Goal: Task Accomplishment & Management: Use online tool/utility

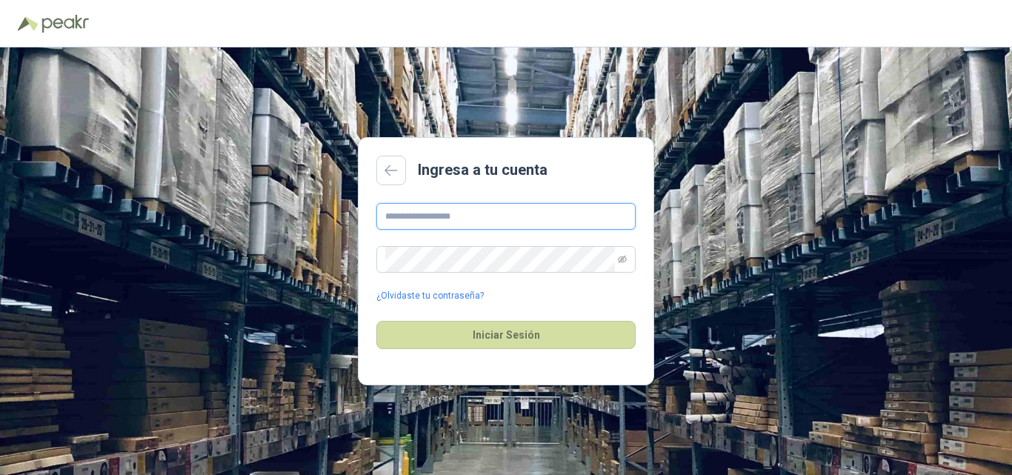
click at [532, 210] on input "text" at bounding box center [505, 216] width 259 height 27
type input "**********"
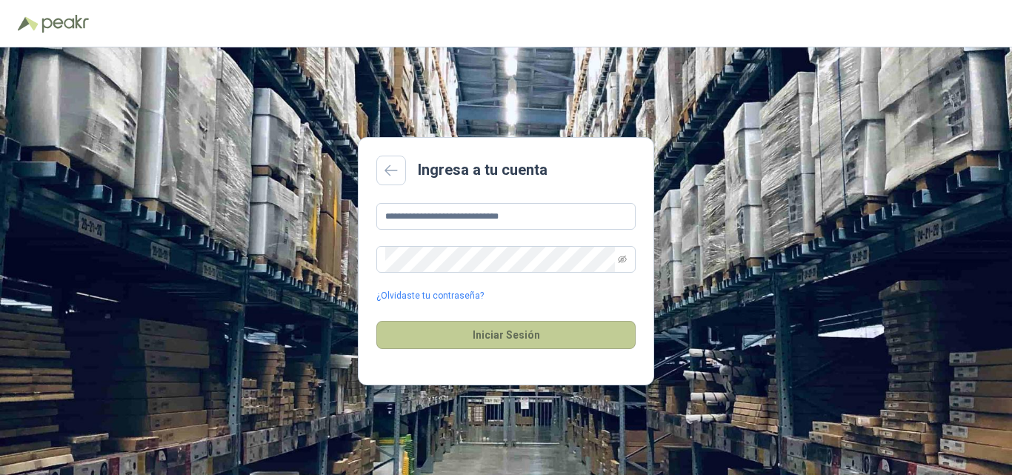
click at [461, 333] on button "Iniciar Sesión" at bounding box center [505, 335] width 259 height 28
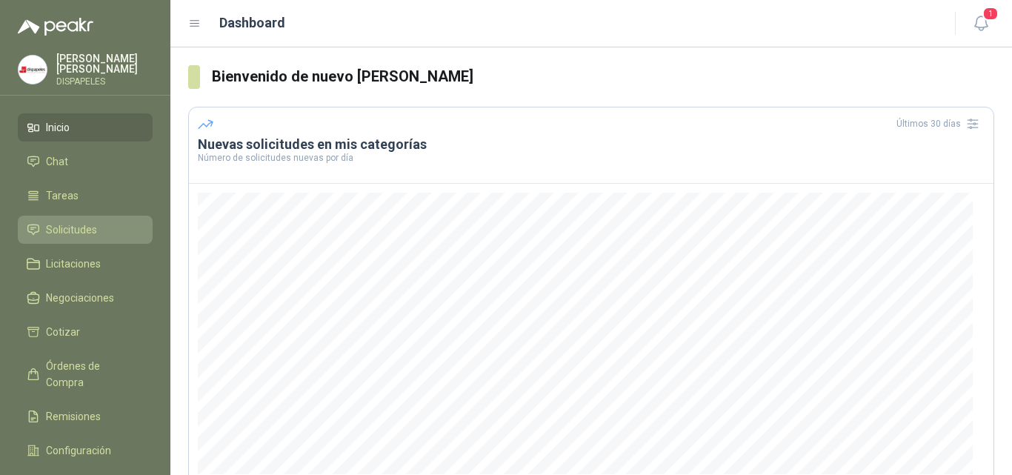
click at [98, 225] on li "Solicitudes" at bounding box center [85, 229] width 117 height 16
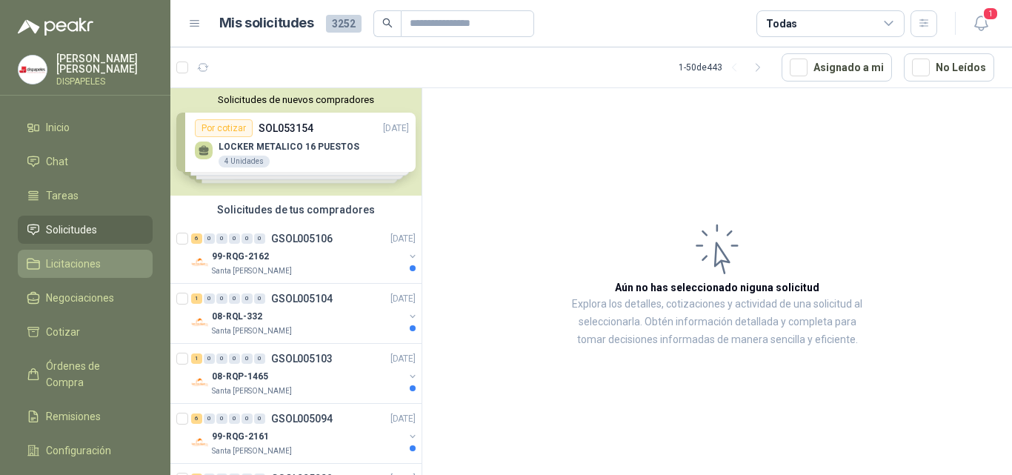
click at [89, 260] on span "Licitaciones" at bounding box center [73, 263] width 55 height 16
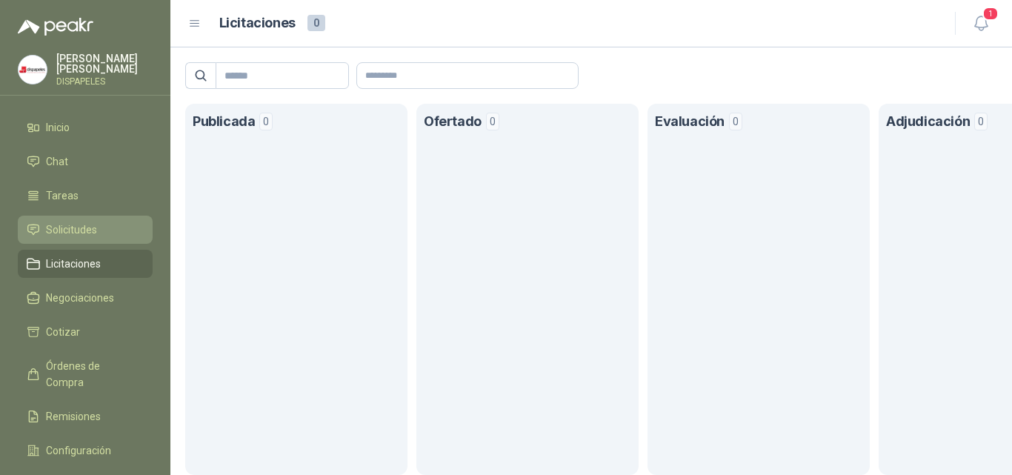
click at [76, 215] on link "Solicitudes" at bounding box center [85, 229] width 135 height 28
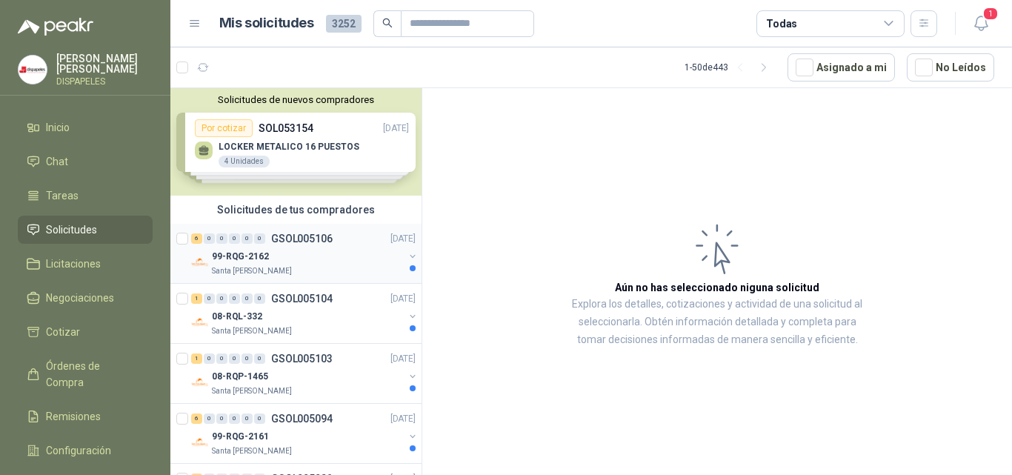
click at [307, 267] on div "Santa [PERSON_NAME]" at bounding box center [308, 271] width 192 height 12
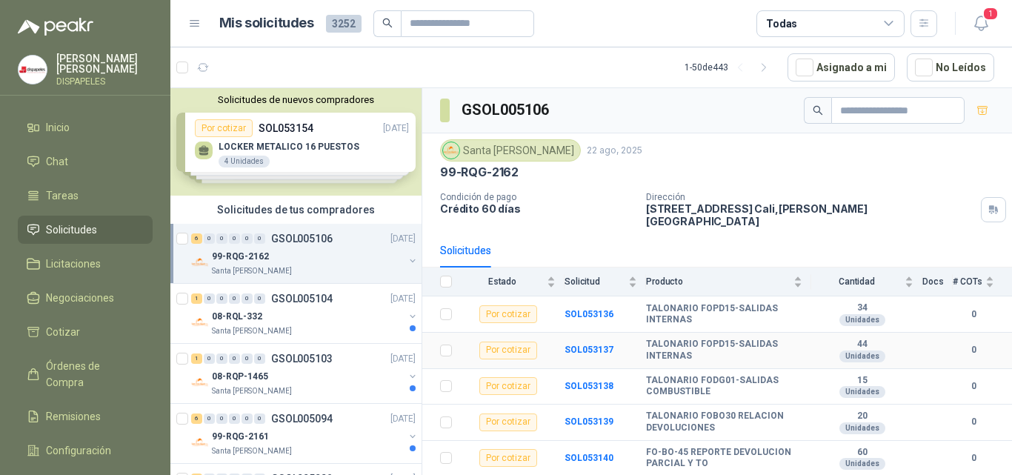
click at [500, 343] on div "Por cotizar" at bounding box center [508, 350] width 58 height 18
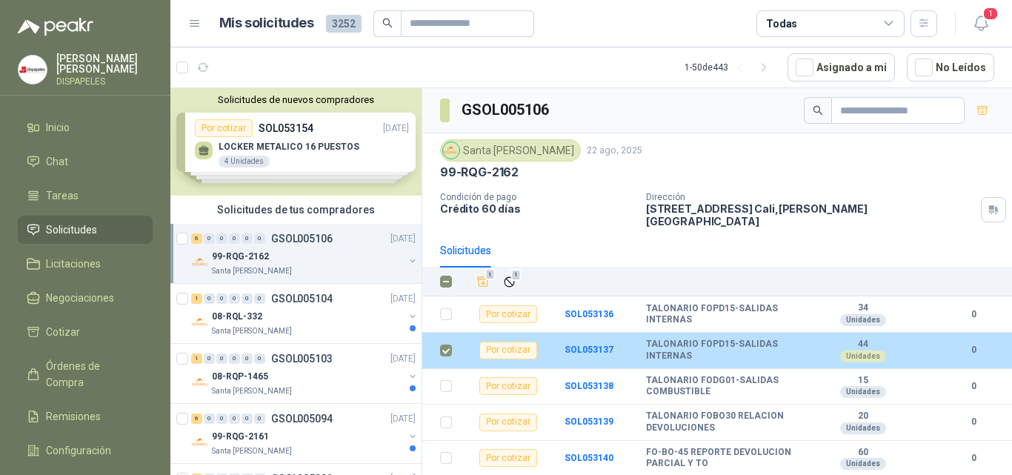
click at [503, 341] on div "Por cotizar" at bounding box center [508, 350] width 58 height 18
click at [692, 340] on b "TALONARIO FOPD15-SALIDAS INTERNAS" at bounding box center [724, 349] width 157 height 23
click at [518, 341] on div "Por cotizar" at bounding box center [508, 350] width 58 height 18
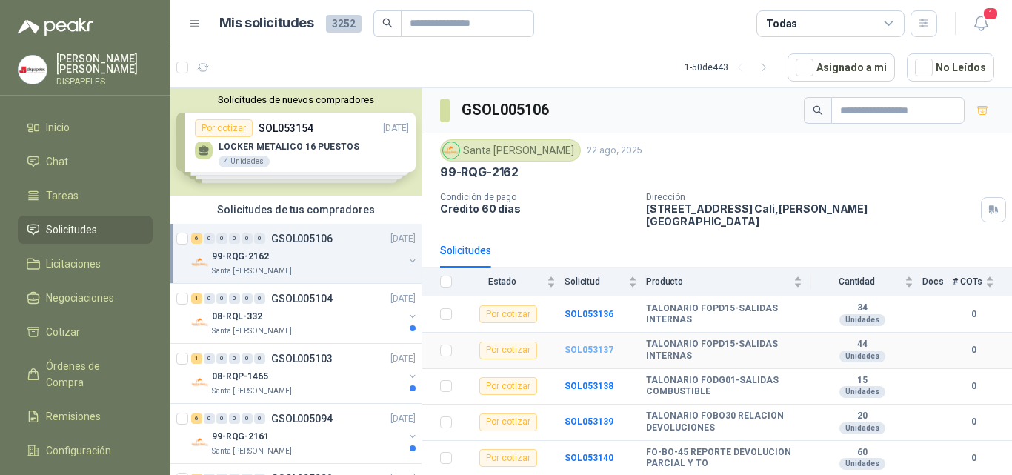
click at [589, 344] on b "SOL053137" at bounding box center [588, 349] width 49 height 10
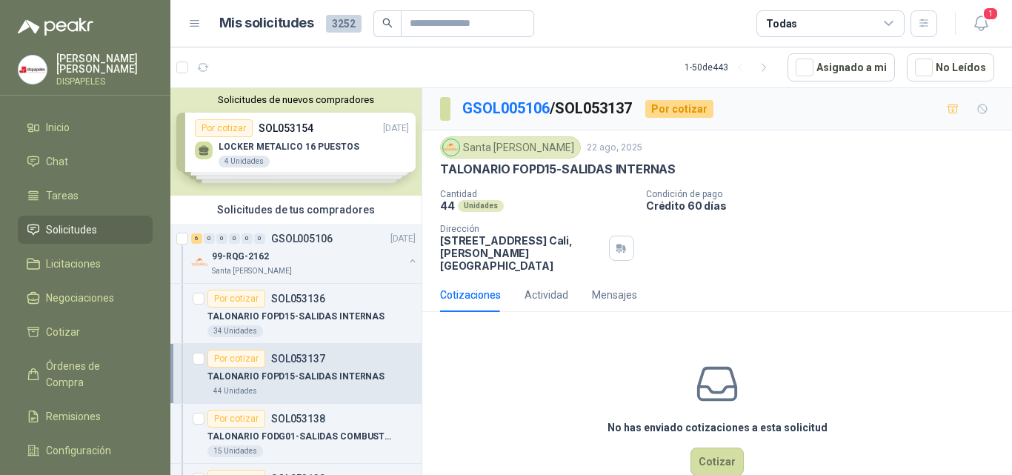
scroll to position [21, 0]
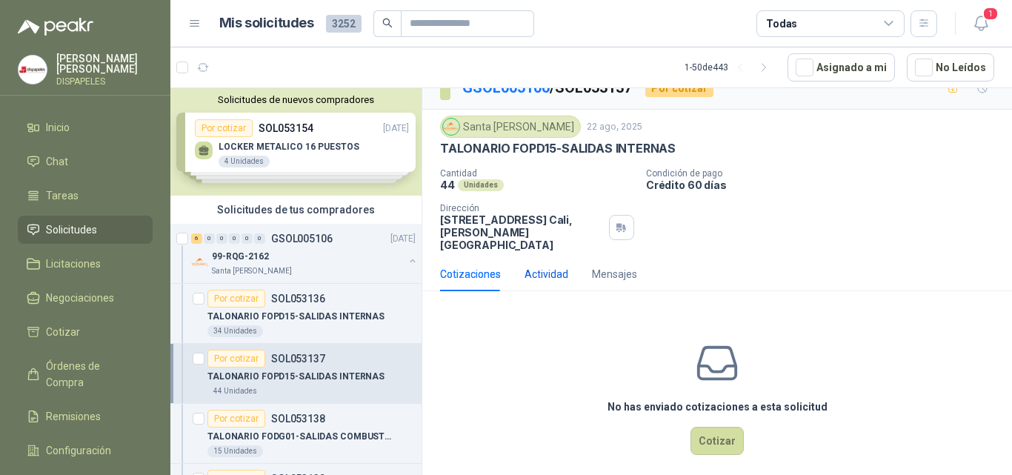
click at [543, 266] on div "Actividad" at bounding box center [546, 274] width 44 height 16
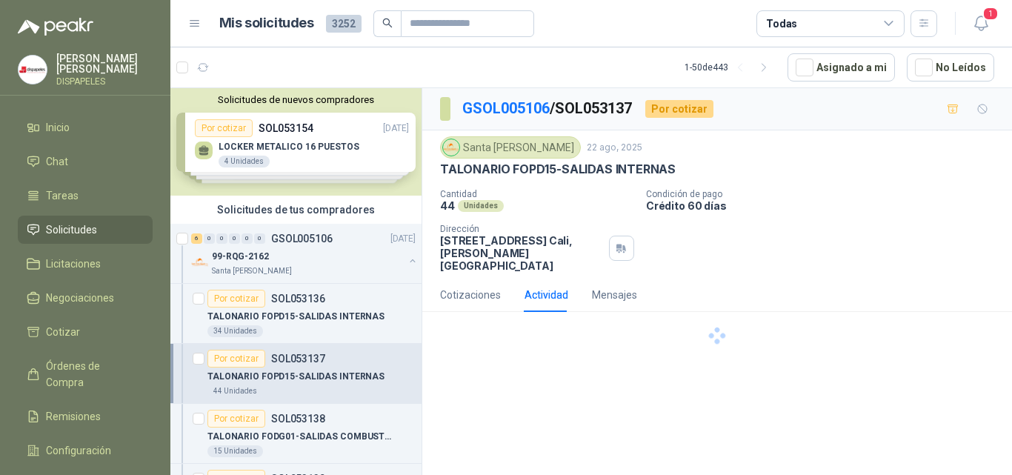
scroll to position [0, 0]
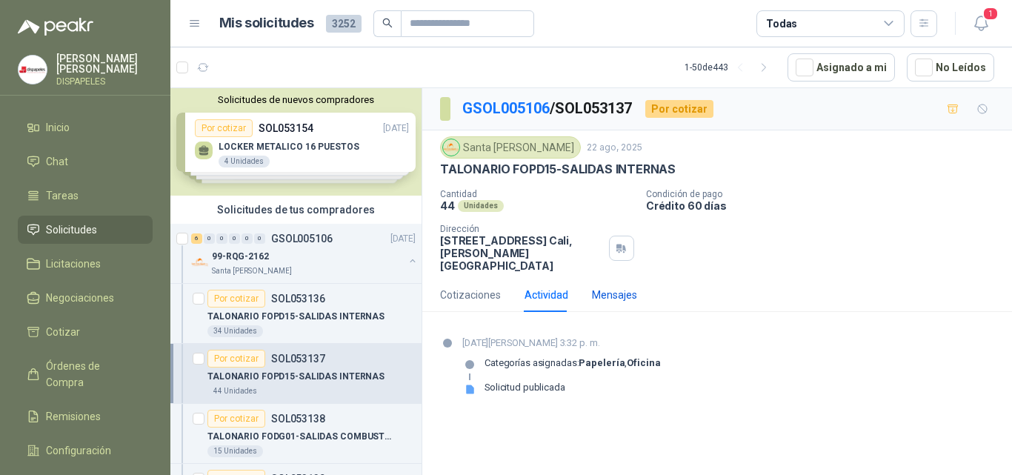
click at [609, 287] on div "Mensajes" at bounding box center [614, 295] width 45 height 16
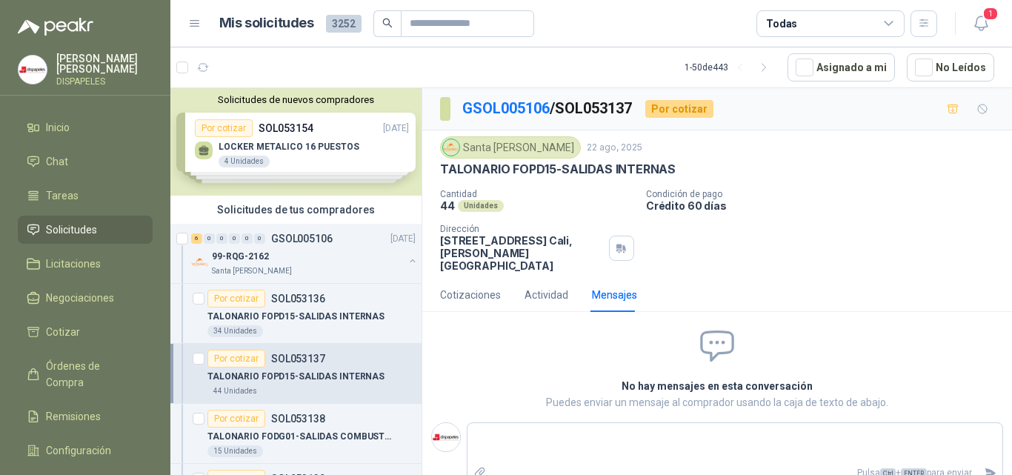
scroll to position [3, 0]
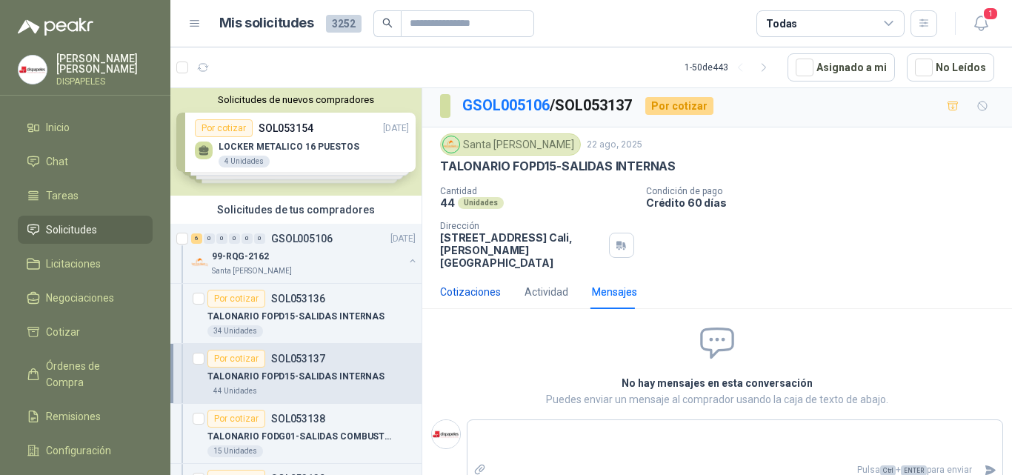
click at [456, 284] on div "Cotizaciones" at bounding box center [470, 292] width 61 height 16
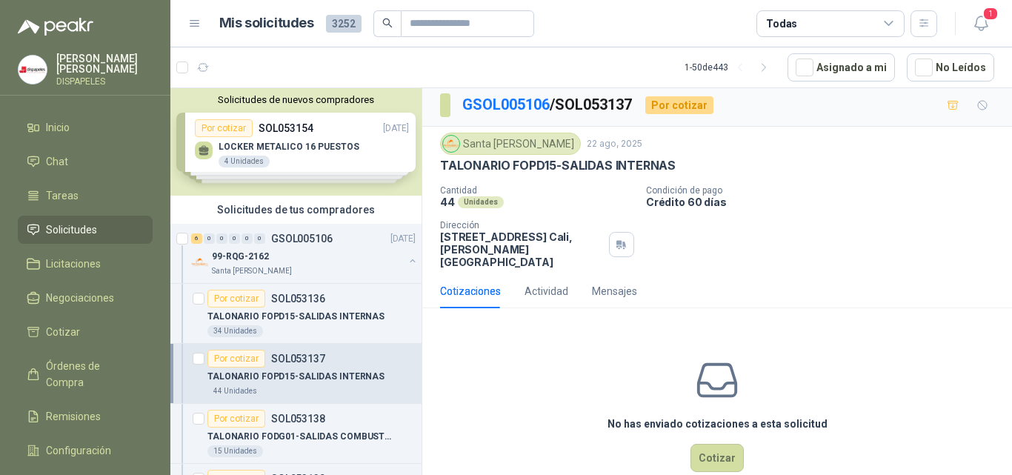
scroll to position [0, 0]
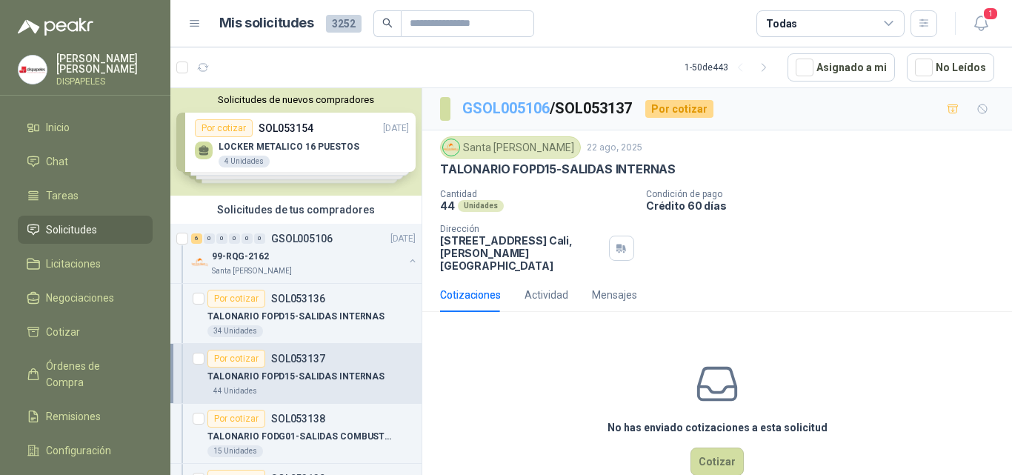
click at [521, 112] on link "GSOL005106" at bounding box center [505, 108] width 87 height 18
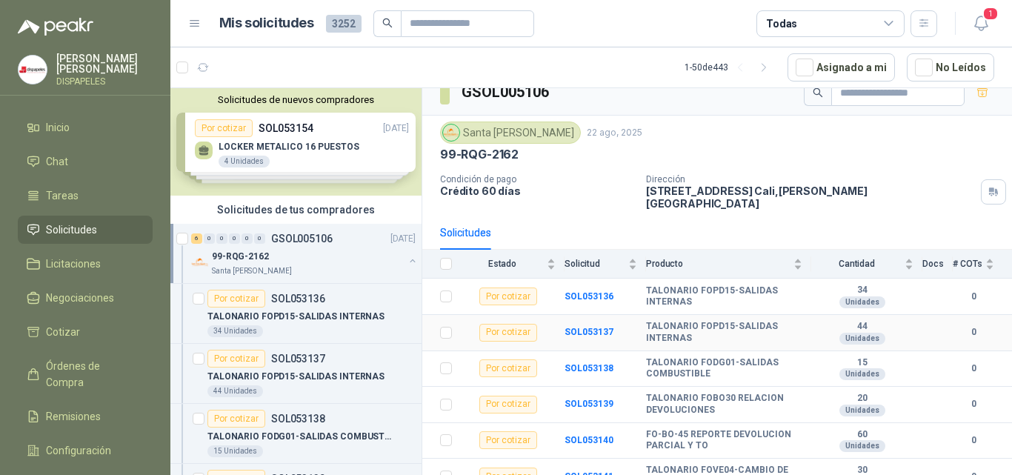
scroll to position [22, 0]
